Goal: Information Seeking & Learning: Check status

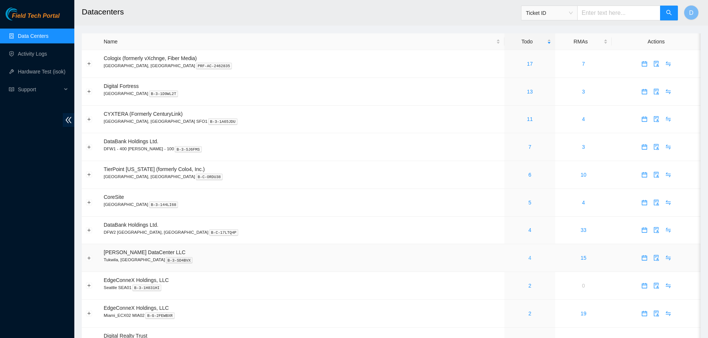
click at [528, 260] on link "4" at bounding box center [529, 258] width 3 height 6
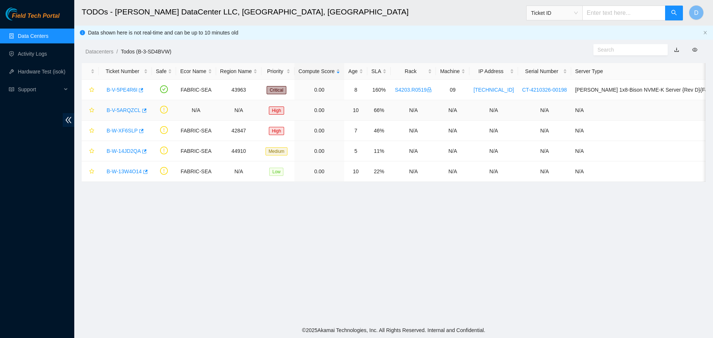
click at [118, 110] on link "B-V-5ARQZCL" at bounding box center [124, 110] width 34 height 6
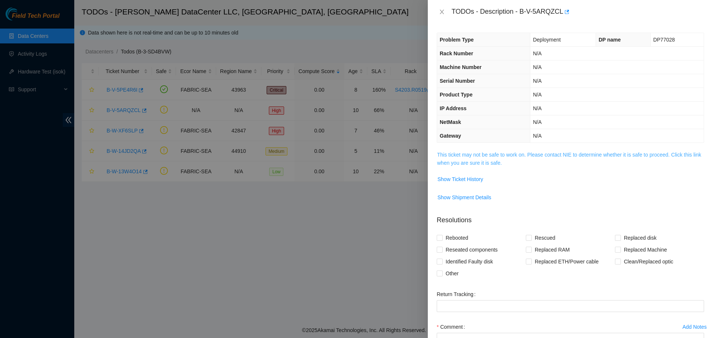
click at [477, 161] on link "This ticket may not be safe to work on. Please contact NIE to determine whether…" at bounding box center [569, 159] width 264 height 14
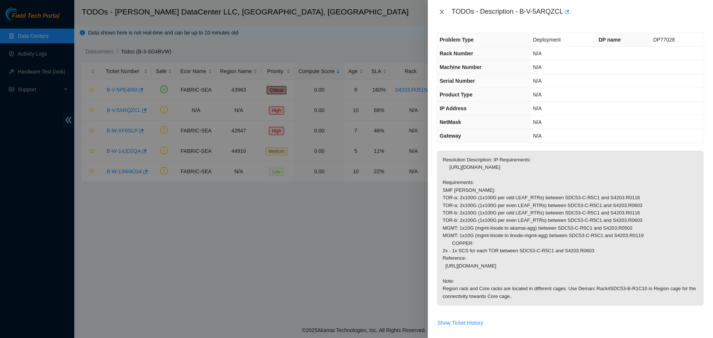
click at [440, 11] on icon "close" at bounding box center [442, 12] width 6 height 6
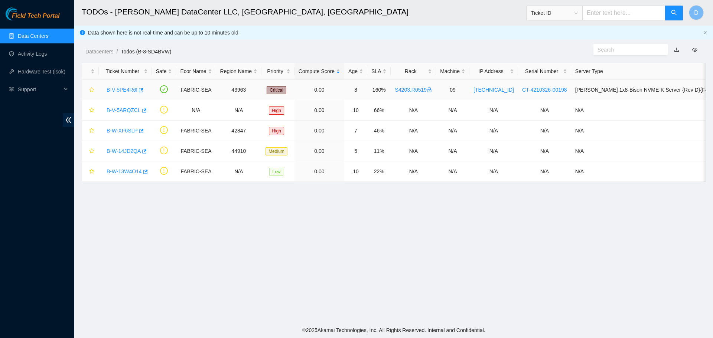
click at [115, 90] on link "B-V-5PE4R6I" at bounding box center [122, 90] width 31 height 6
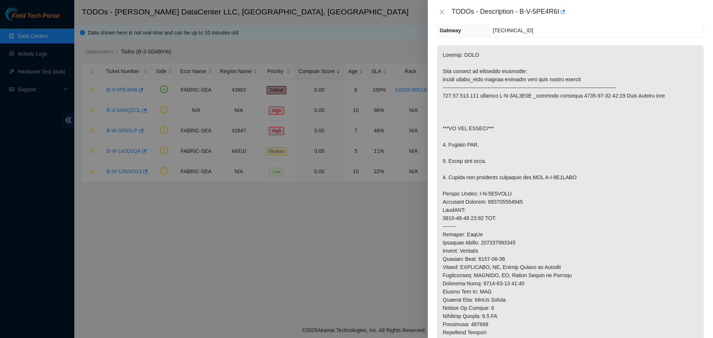
scroll to position [111, 0]
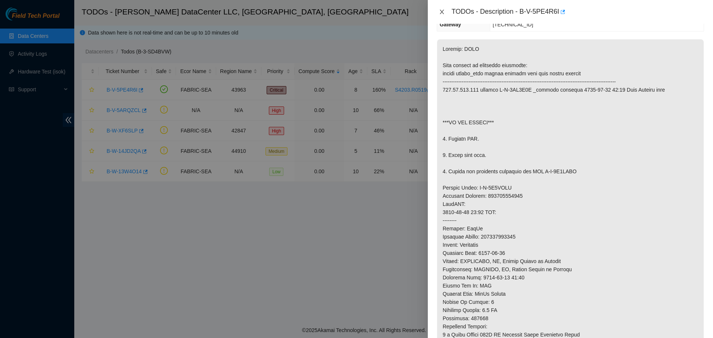
click at [444, 11] on icon "close" at bounding box center [442, 12] width 6 height 6
